Goal: Find specific page/section: Find specific page/section

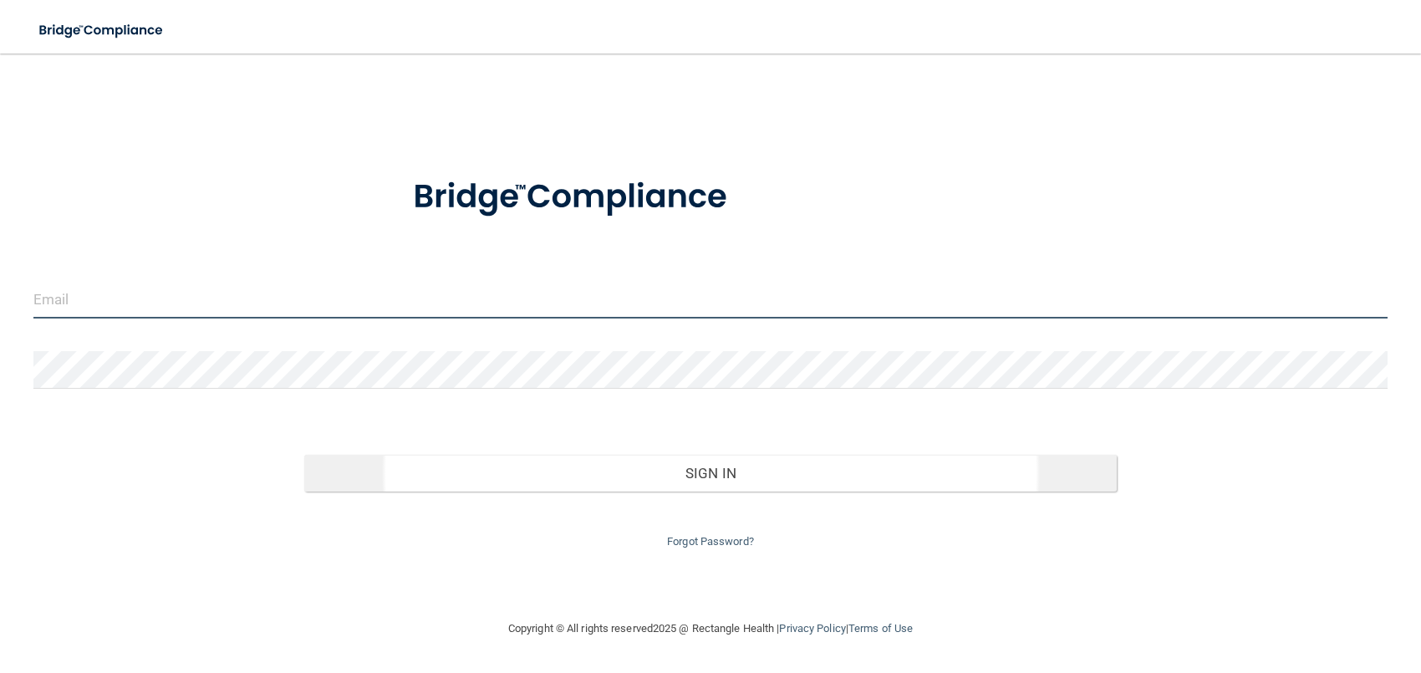
type input "[EMAIL_ADDRESS][DOMAIN_NAME]"
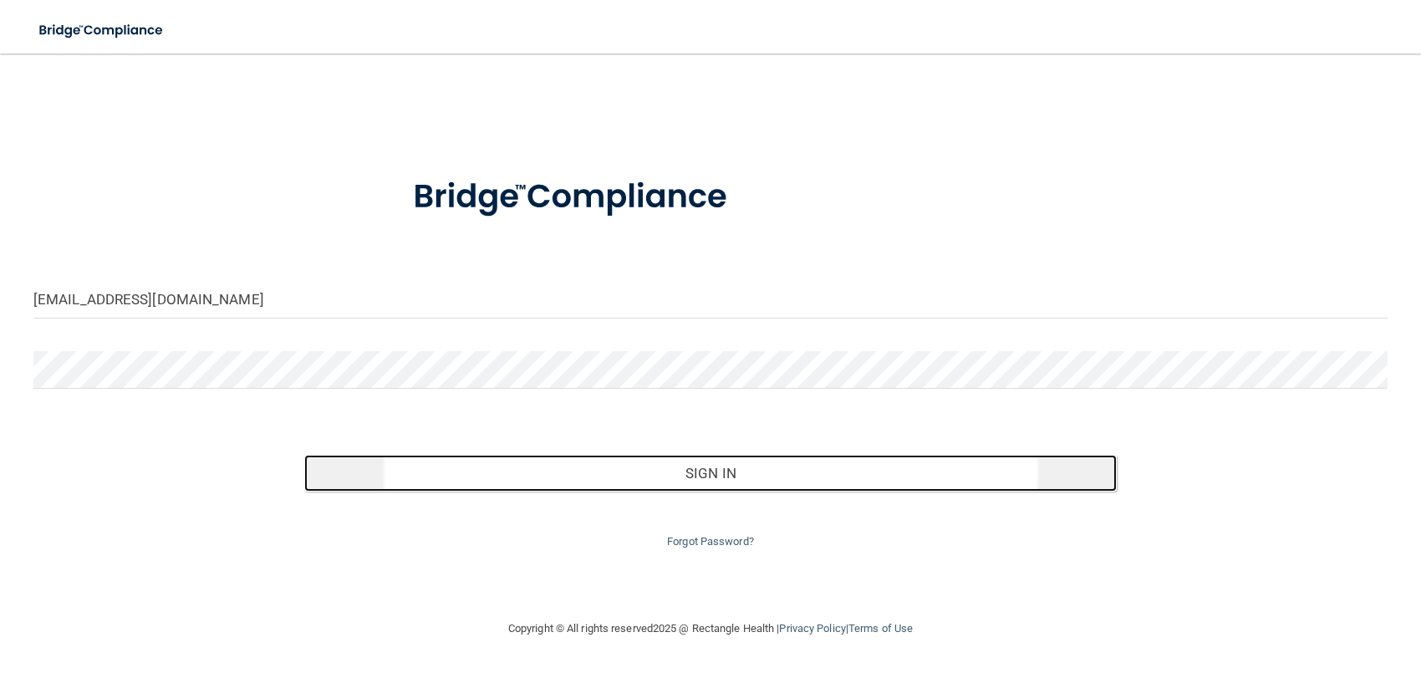
click at [746, 481] on button "Sign In" at bounding box center [710, 473] width 813 height 37
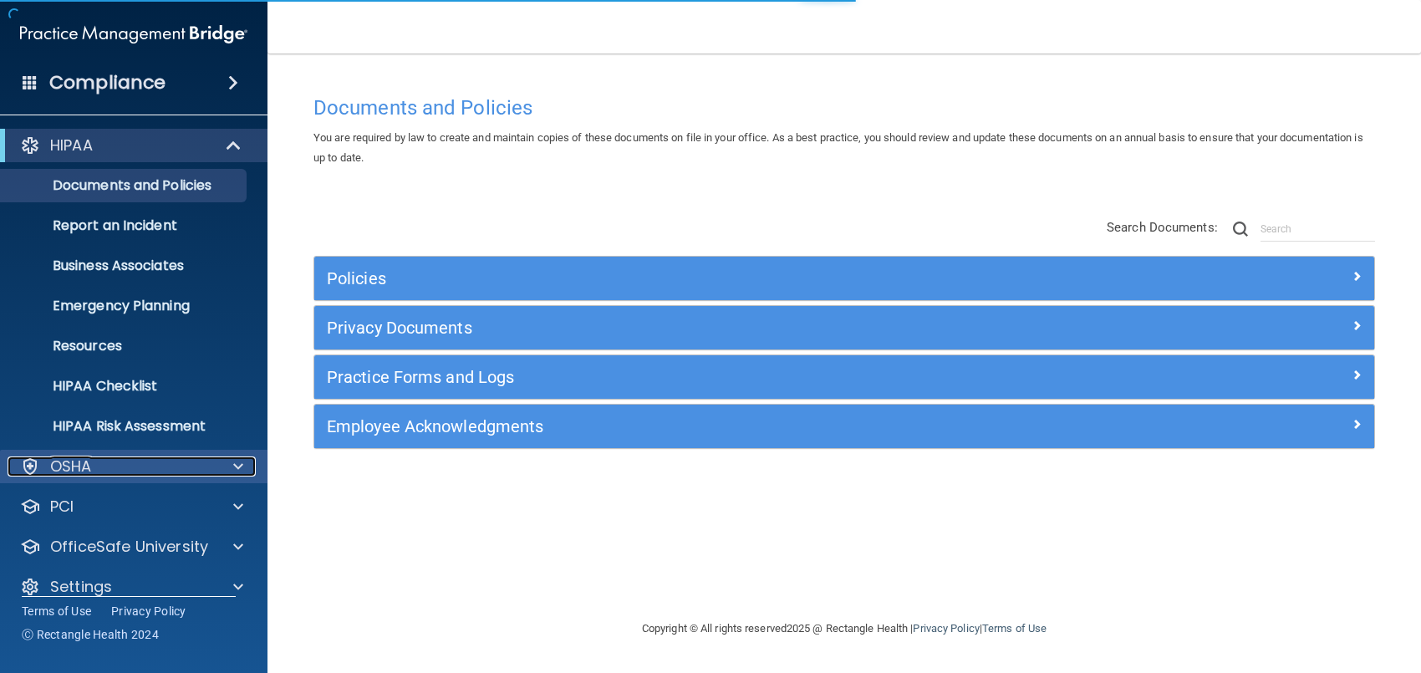
click at [224, 460] on div at bounding box center [236, 467] width 42 height 20
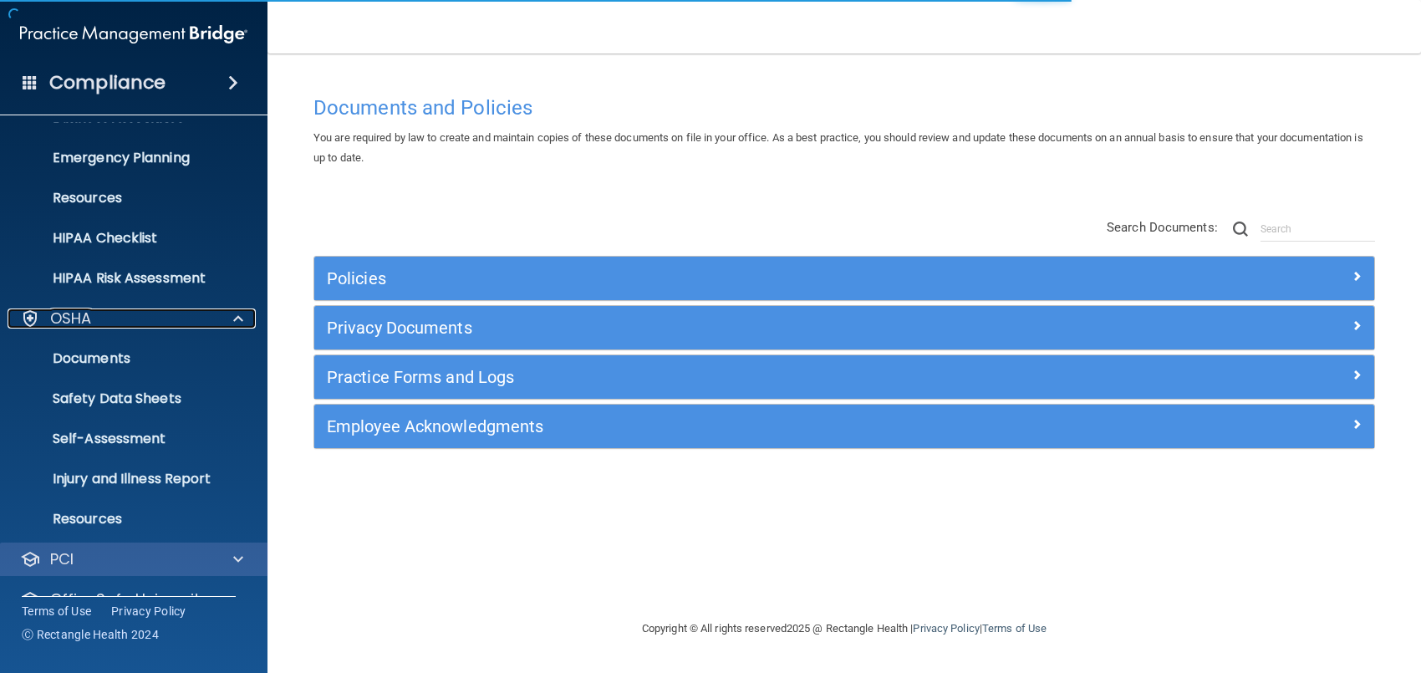
scroll to position [209, 0]
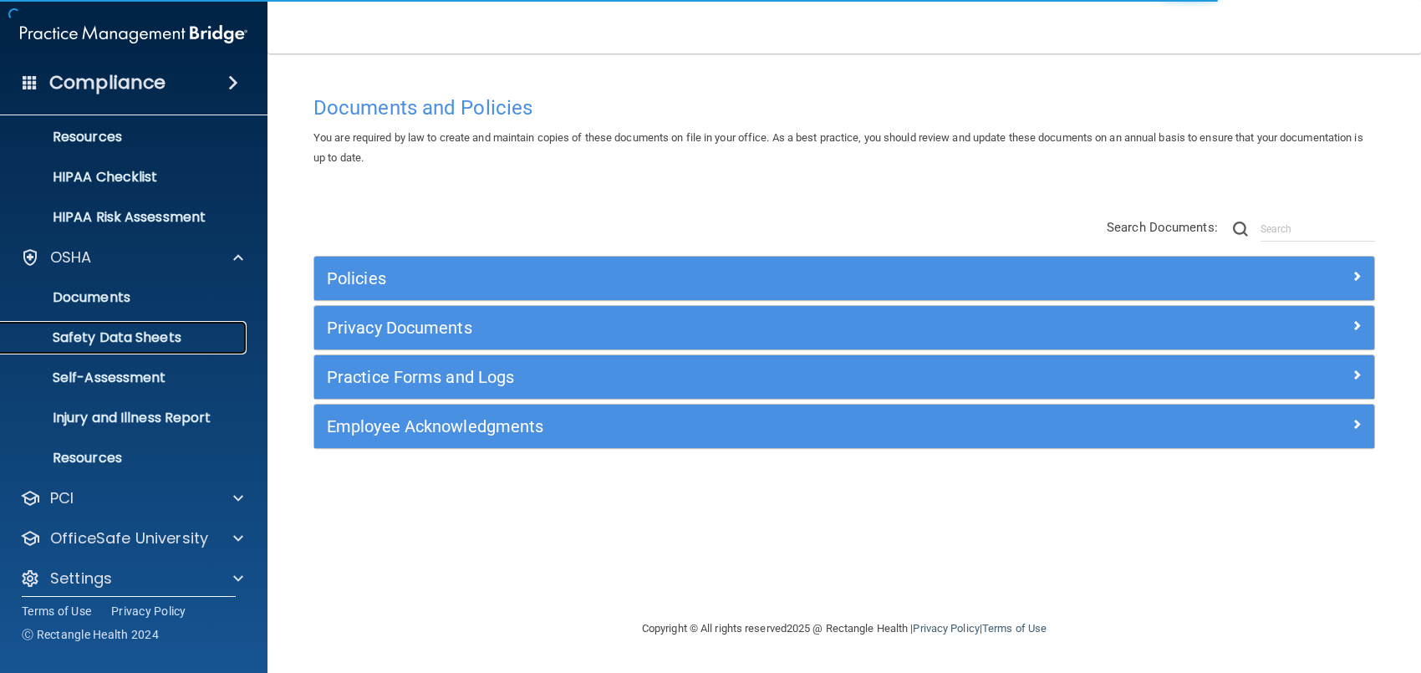
click at [149, 344] on p "Safety Data Sheets" at bounding box center [125, 337] width 228 height 17
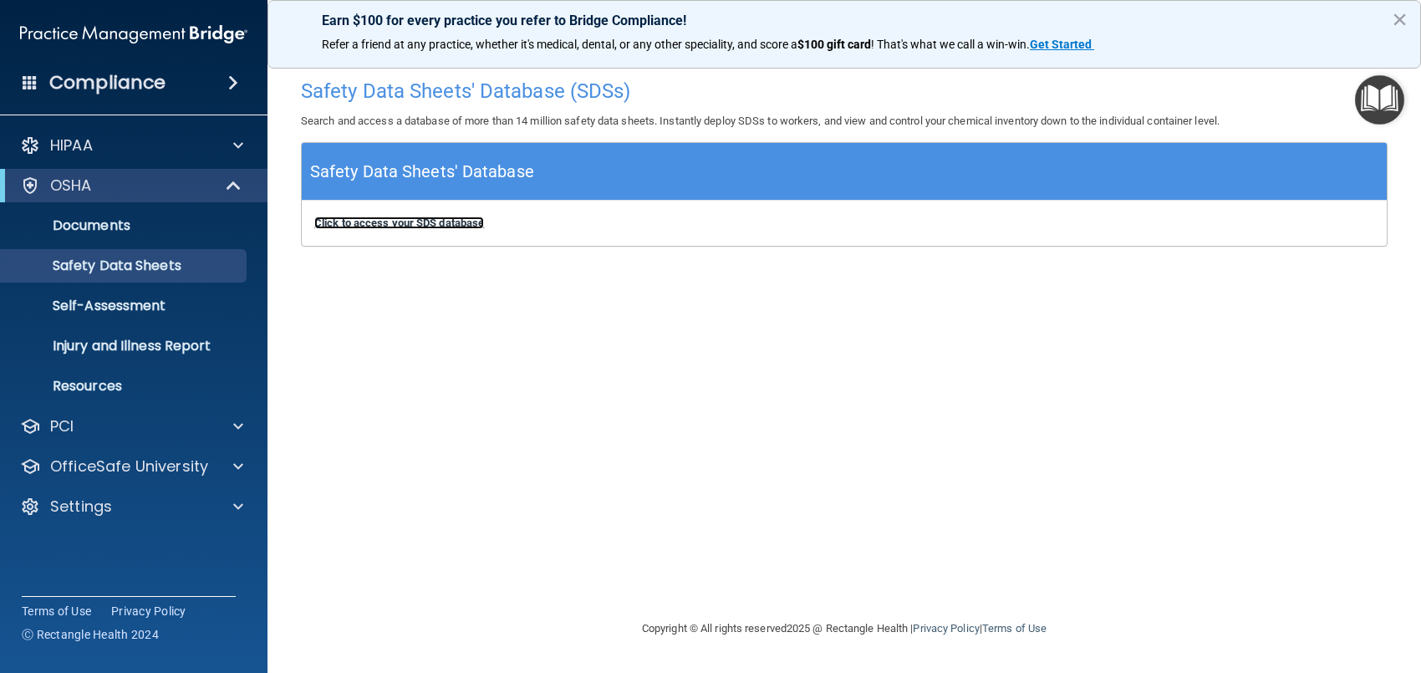
click at [436, 226] on b "Click to access your SDS database" at bounding box center [399, 223] width 170 height 13
click at [132, 268] on p "Safety Data Sheets" at bounding box center [125, 266] width 228 height 17
click at [482, 173] on h5 "Safety Data Sheets' Database" at bounding box center [422, 171] width 224 height 29
click at [385, 227] on b "Click to access your SDS database" at bounding box center [399, 223] width 170 height 13
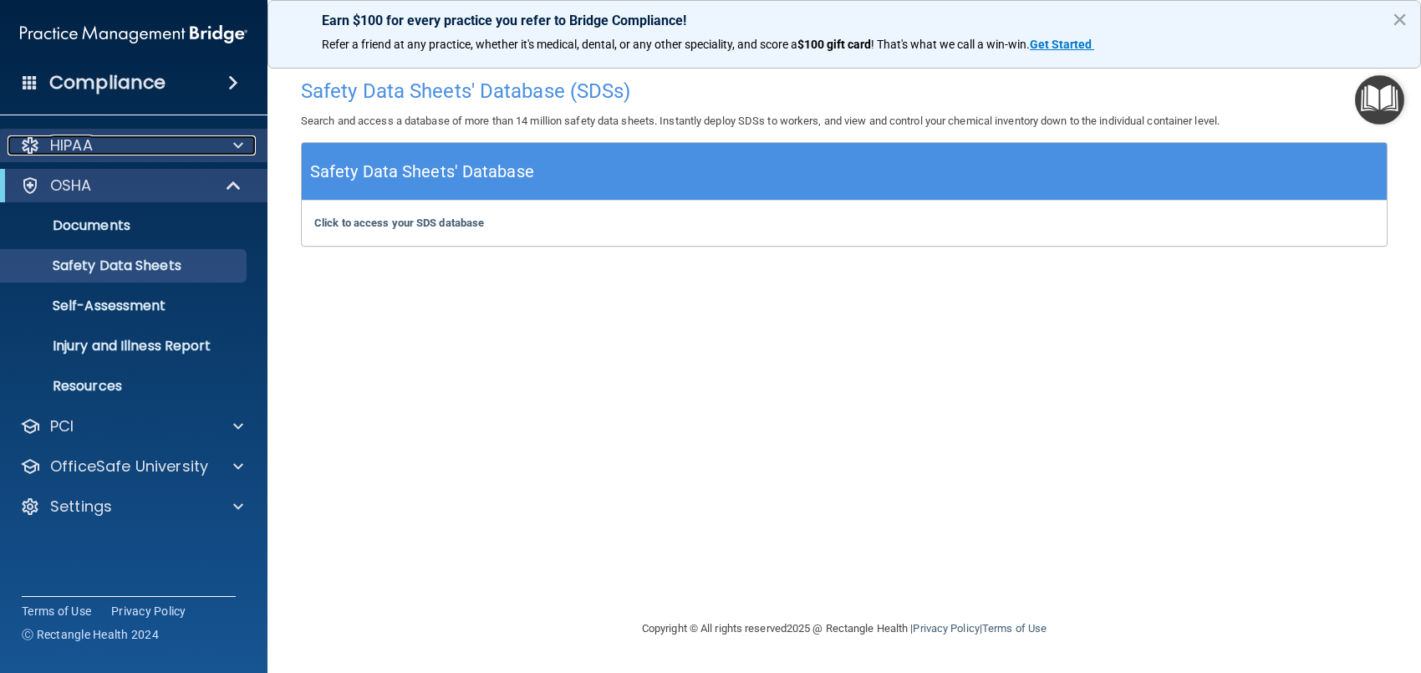
click at [77, 147] on p "HIPAA" at bounding box center [71, 145] width 43 height 20
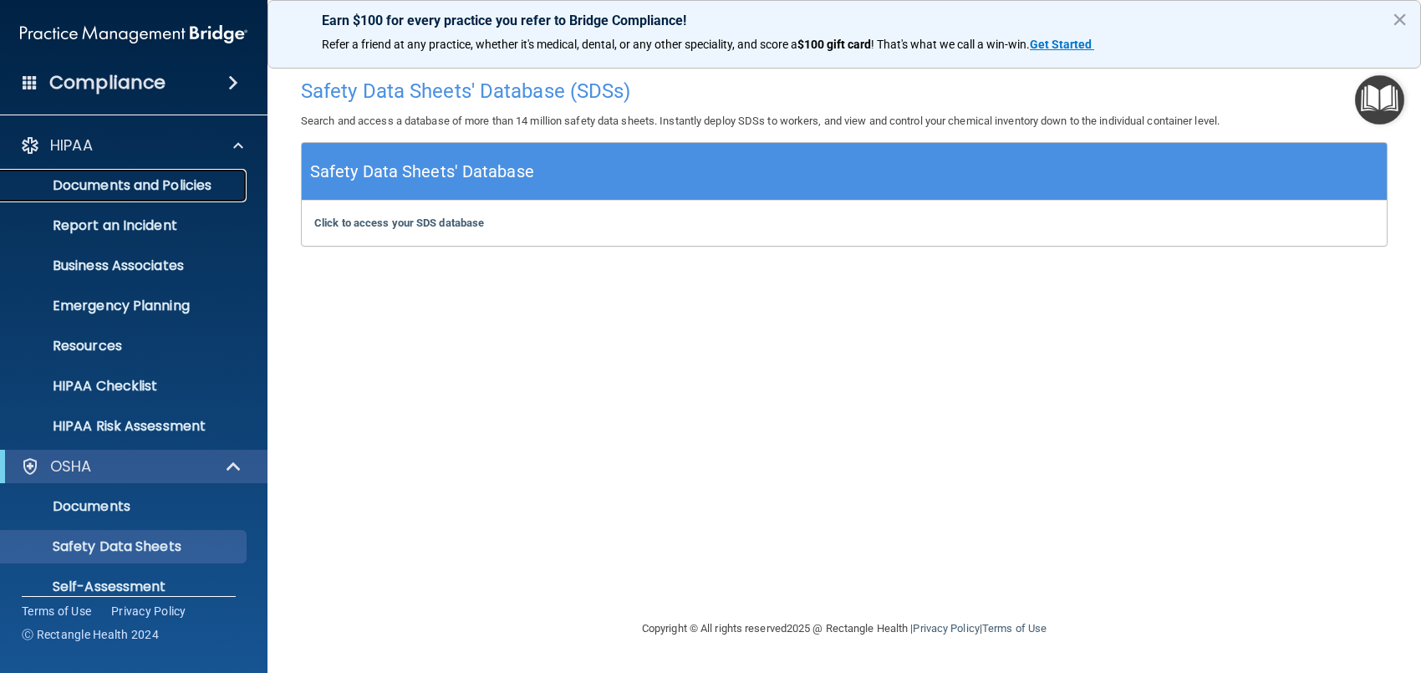
click at [84, 178] on p "Documents and Policies" at bounding box center [125, 185] width 228 height 17
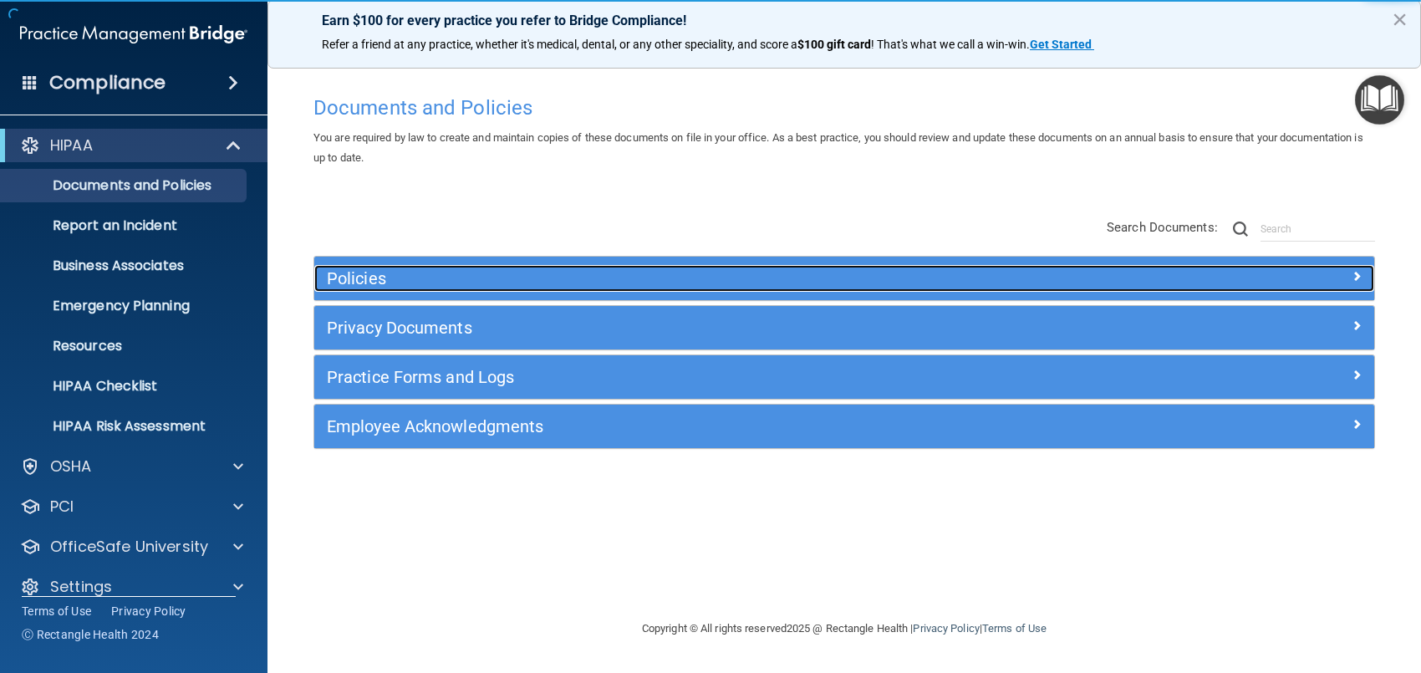
click at [340, 277] on h5 "Policies" at bounding box center [712, 278] width 770 height 18
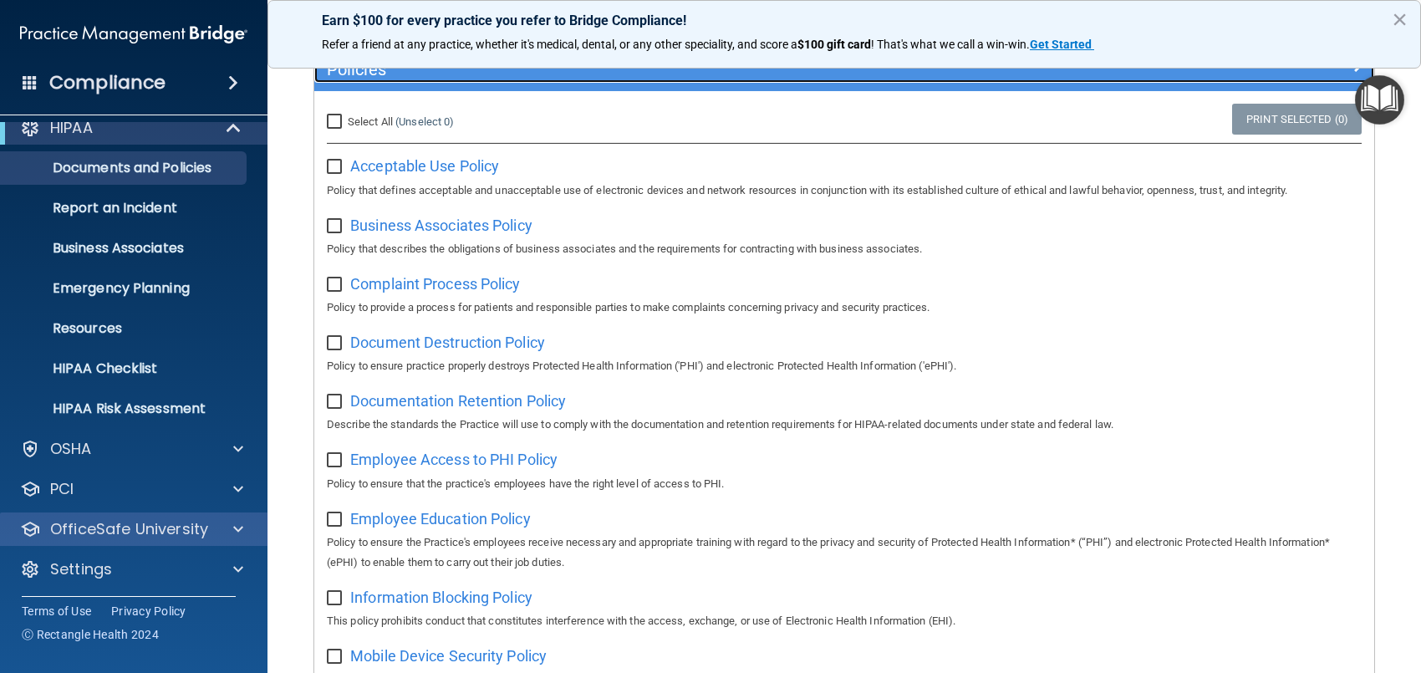
scroll to position [19, 0]
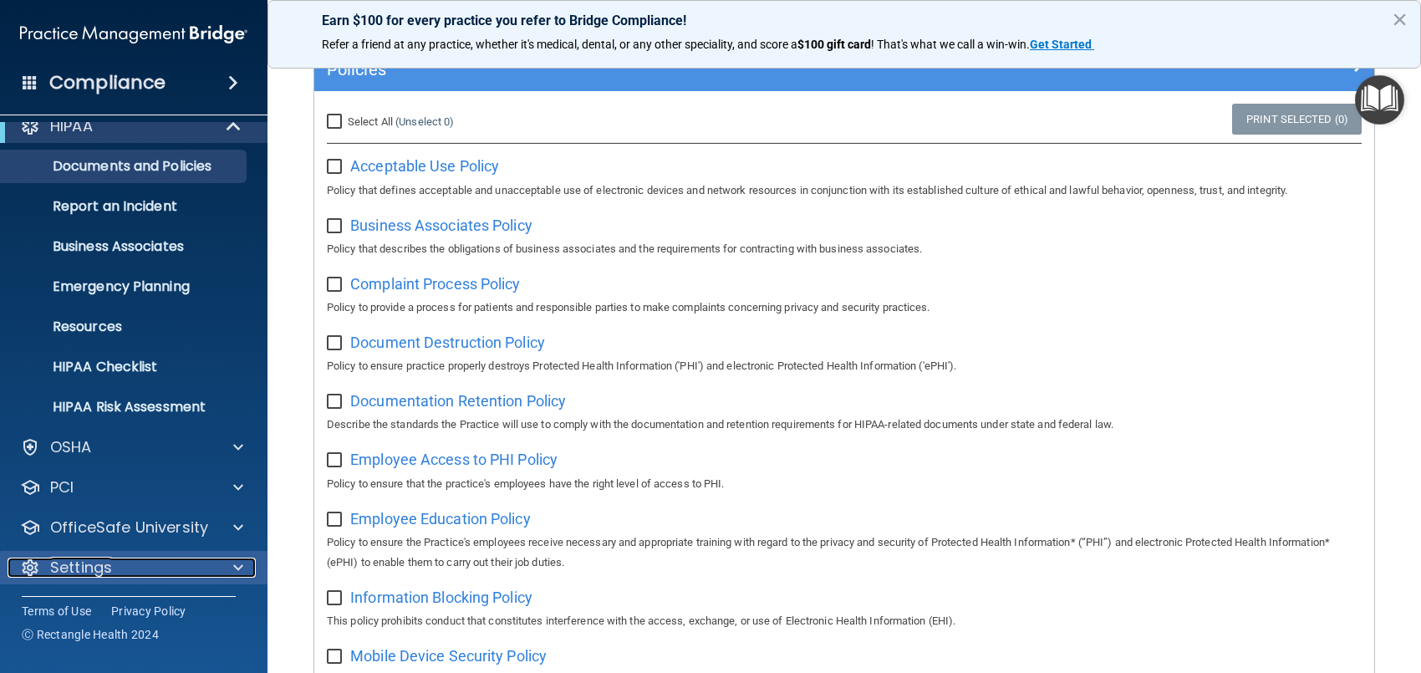
click at [88, 564] on p "Settings" at bounding box center [81, 568] width 62 height 20
click at [171, 574] on div "Settings" at bounding box center [111, 568] width 207 height 20
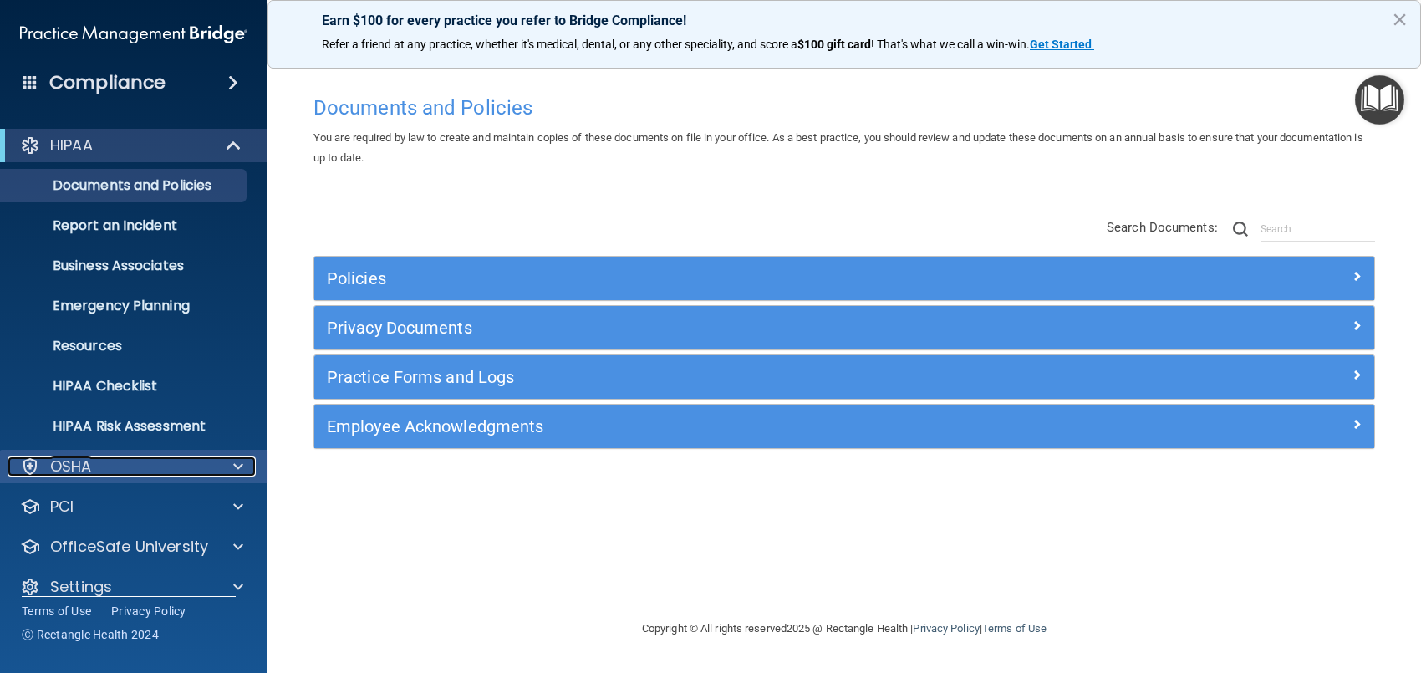
click at [236, 461] on span at bounding box center [238, 467] width 10 height 20
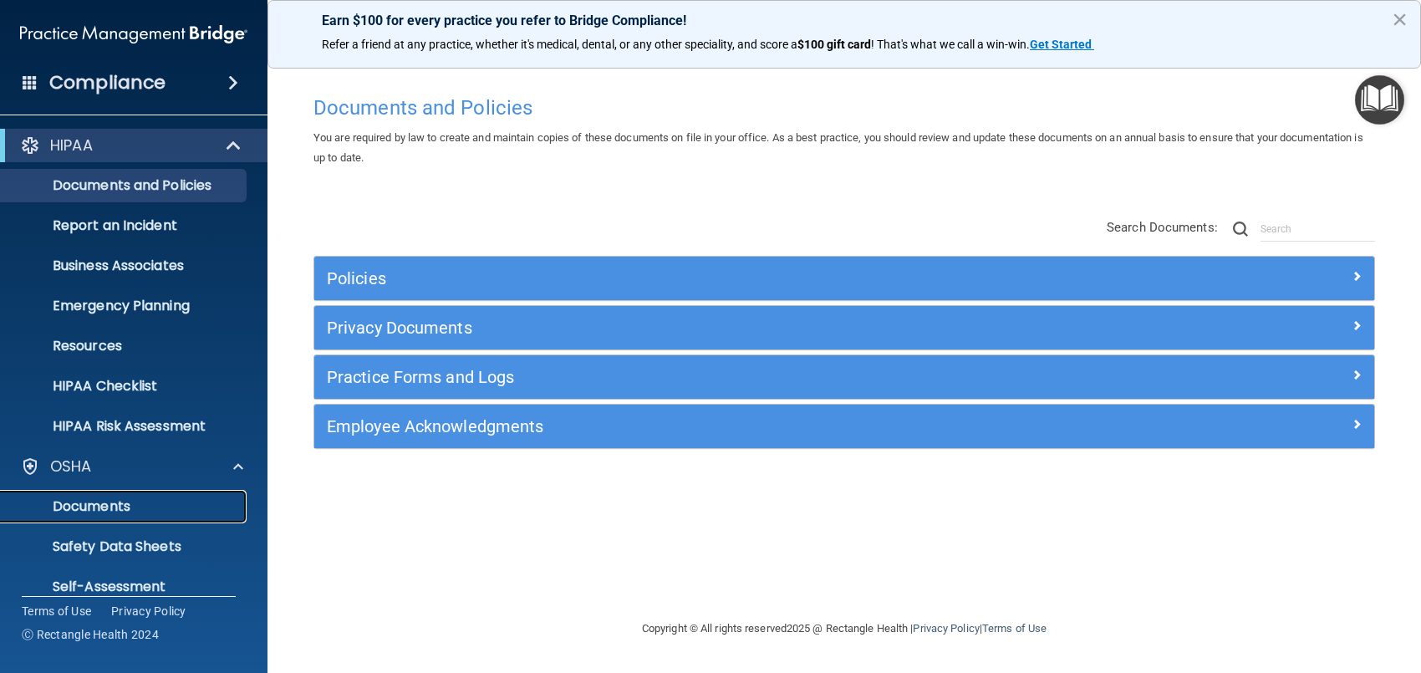
click at [110, 499] on p "Documents" at bounding box center [125, 506] width 228 height 17
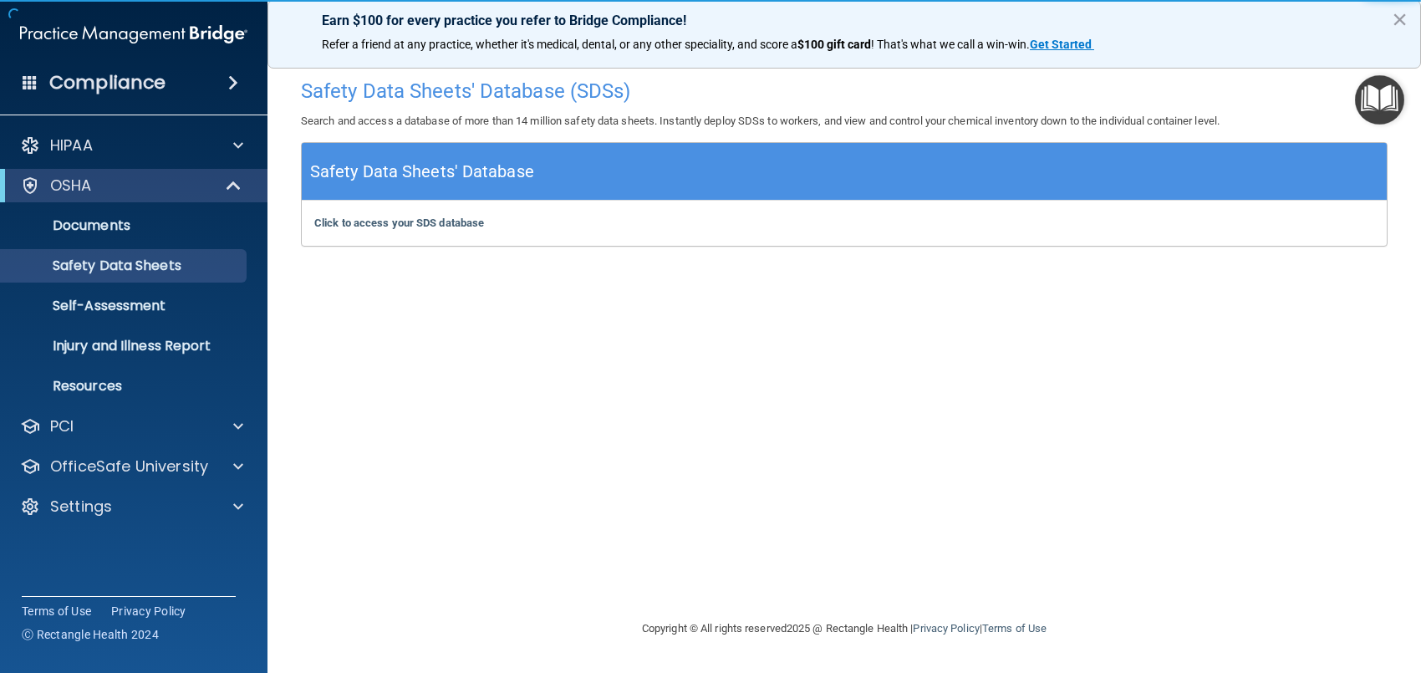
click at [1390, 96] on img "Open Resource Center" at bounding box center [1379, 99] width 49 height 49
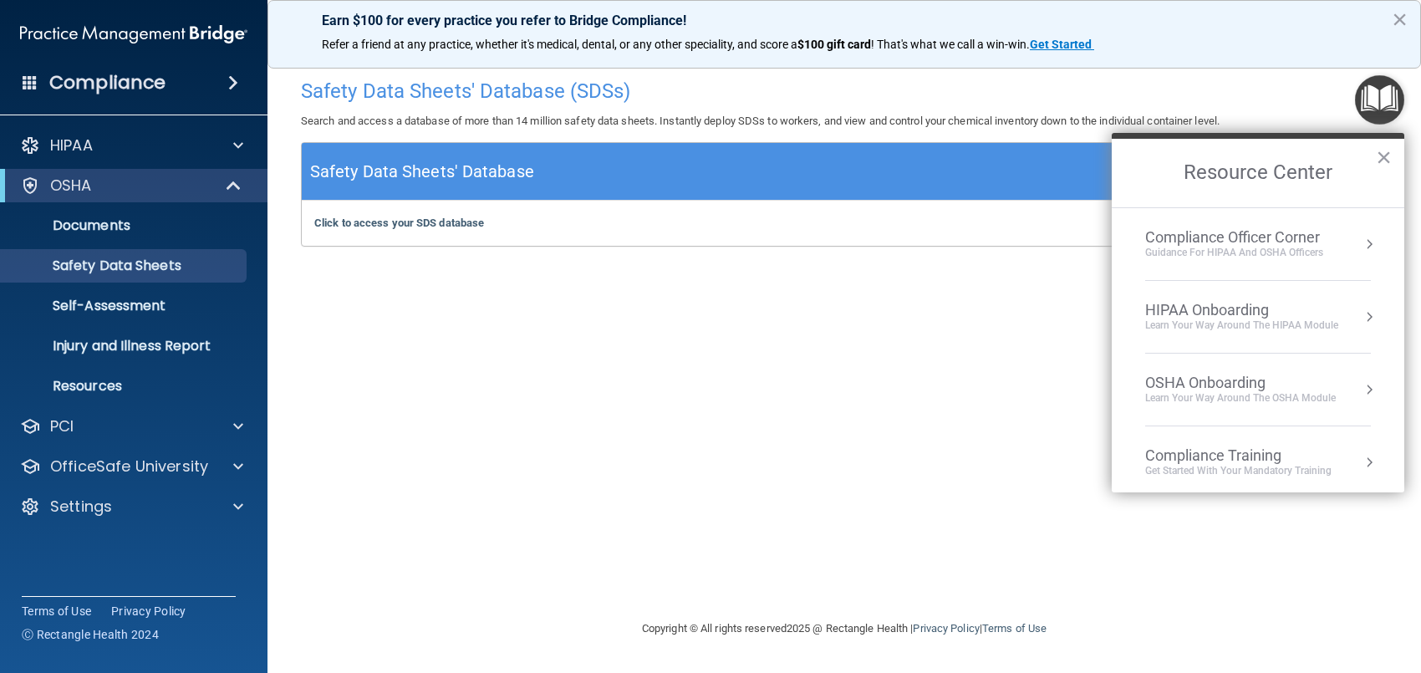
click at [1361, 385] on button "Resource Center" at bounding box center [1369, 389] width 17 height 17
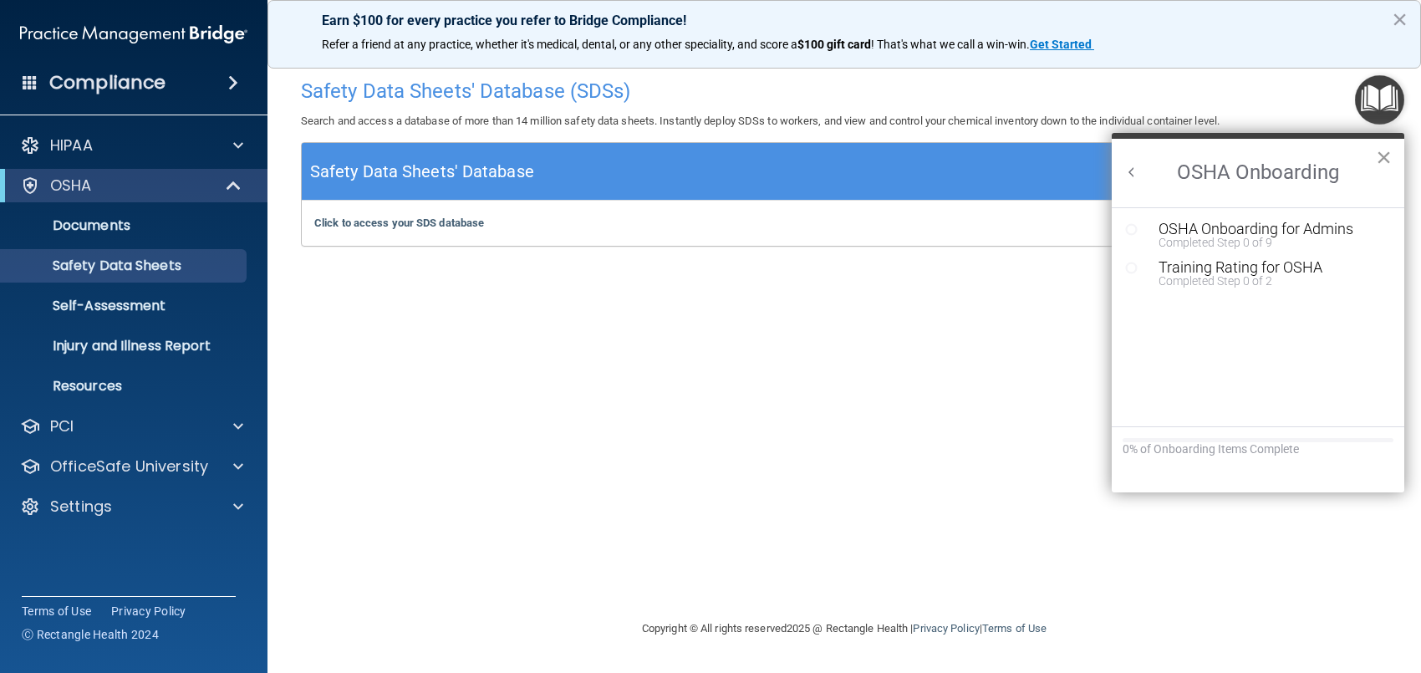
click at [1381, 159] on button "×" at bounding box center [1384, 157] width 16 height 27
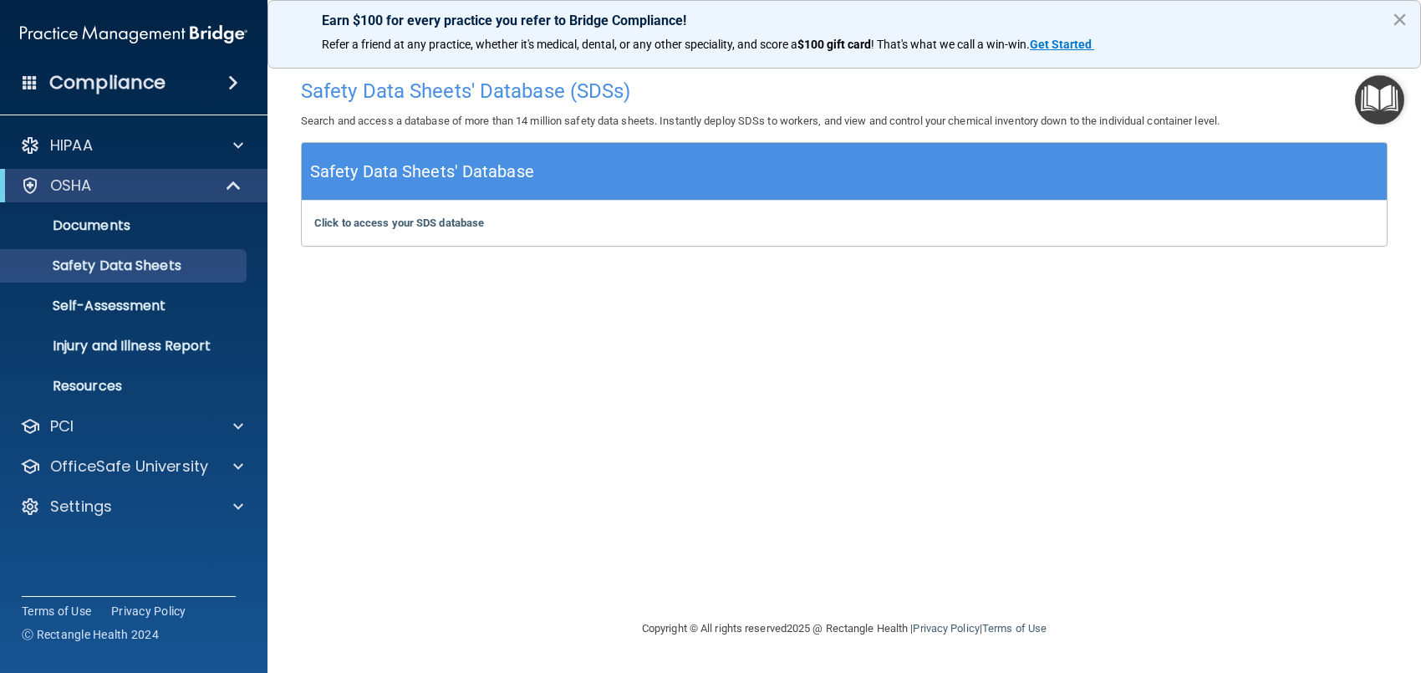
click at [1392, 15] on button "×" at bounding box center [1400, 19] width 16 height 27
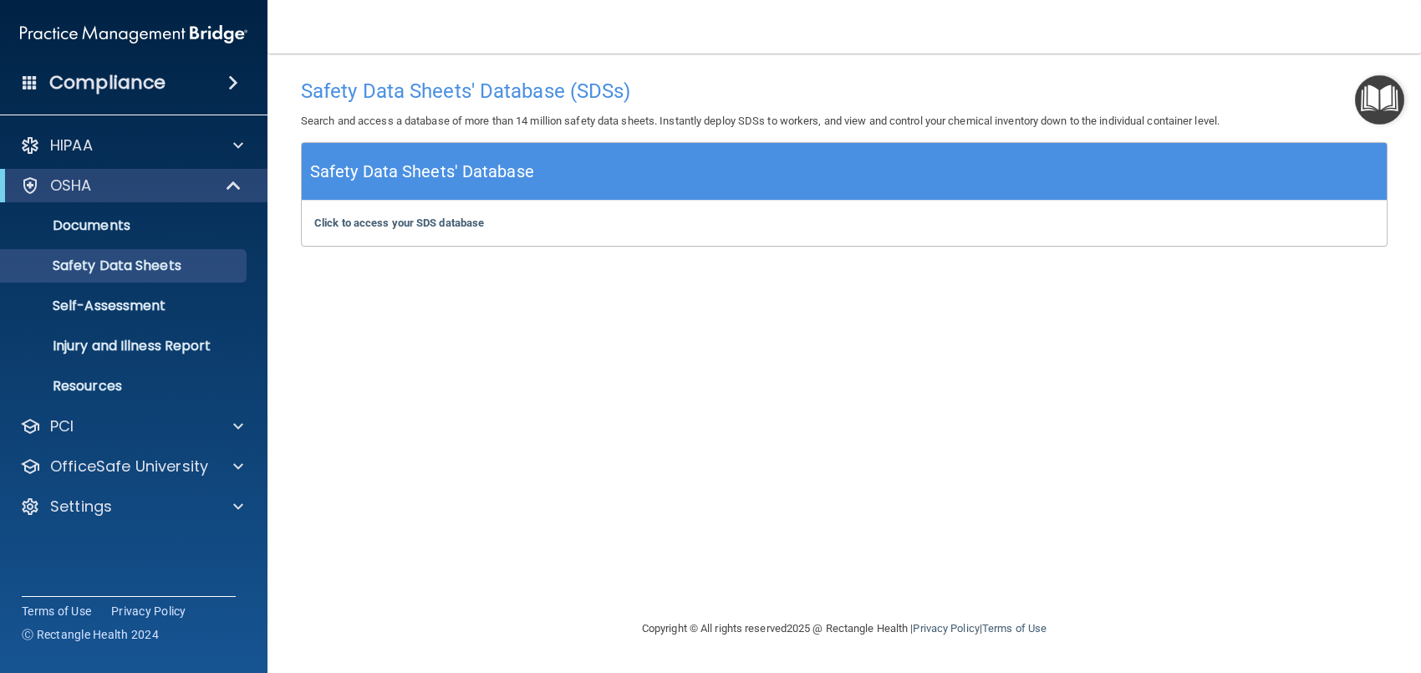
click at [1390, 15] on nav "Toggle navigation Connie Behnken info@manchestersmiles.com Manage My Enterprise…" at bounding box center [845, 27] width 1154 height 54
click at [426, 222] on b "Click to access your SDS database" at bounding box center [399, 223] width 170 height 13
click at [358, 229] on b "Click to access your SDS database" at bounding box center [399, 223] width 170 height 13
click at [98, 381] on p "Resources" at bounding box center [125, 386] width 228 height 17
